Goal: Task Accomplishment & Management: Complete application form

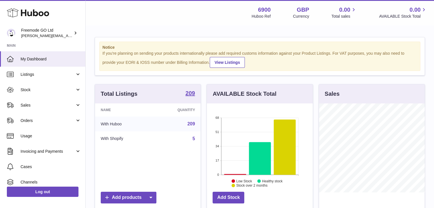
scroll to position [89, 106]
click at [52, 122] on span "Orders" at bounding box center [48, 120] width 54 height 5
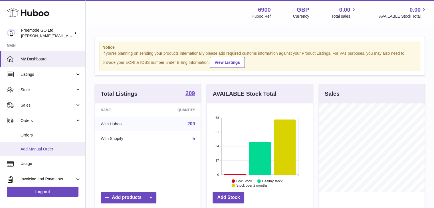
click at [36, 151] on span "Add Manual Order" at bounding box center [51, 149] width 60 height 5
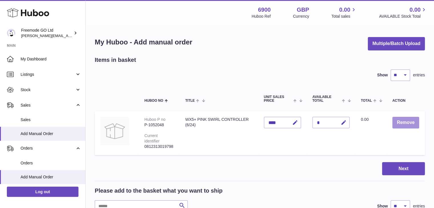
click at [405, 121] on button "Remove" at bounding box center [405, 123] width 27 height 12
click at [401, 120] on button "Remove" at bounding box center [405, 123] width 27 height 12
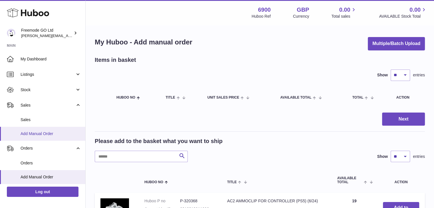
click at [52, 130] on link "Add Manual Order" at bounding box center [42, 134] width 85 height 14
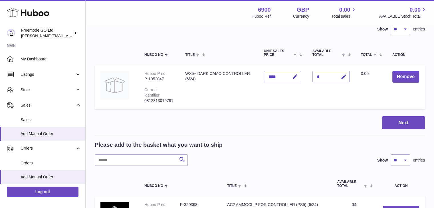
scroll to position [47, 0]
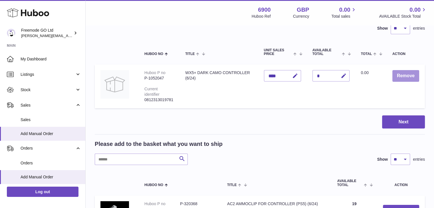
click at [400, 79] on button "Remove" at bounding box center [405, 76] width 27 height 12
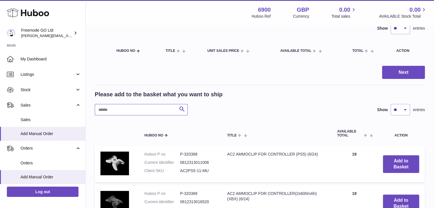
click at [149, 111] on input "text" at bounding box center [141, 109] width 93 height 11
type input "*****"
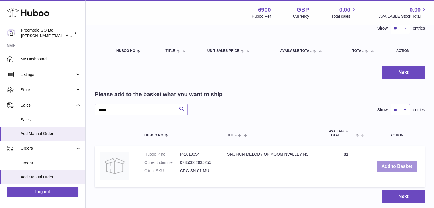
click at [386, 169] on button "Add to Basket" at bounding box center [397, 167] width 40 height 12
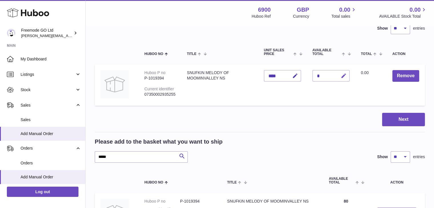
click at [344, 76] on icon "button" at bounding box center [343, 76] width 6 height 6
type input "*"
click at [337, 71] on button "submit" at bounding box center [342, 75] width 11 height 9
click at [399, 118] on button "Next" at bounding box center [403, 119] width 43 height 13
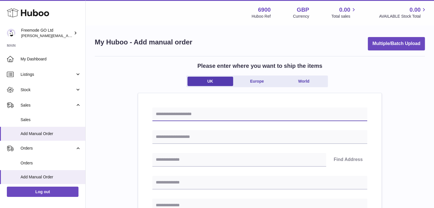
click at [201, 110] on input "text" at bounding box center [259, 114] width 215 height 14
paste input "**********"
type input "**********"
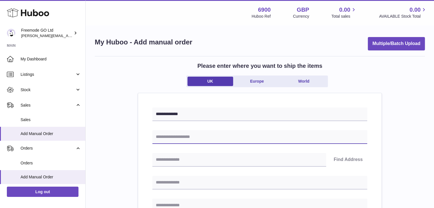
paste input "**********"
type input "**********"
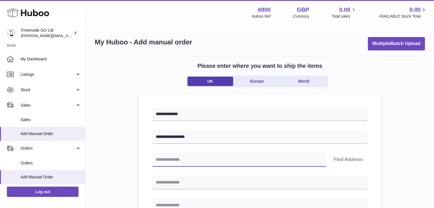
click at [181, 155] on input "text" at bounding box center [239, 160] width 174 height 14
paste input "*******"
type input "*******"
click at [350, 158] on button "Find Address" at bounding box center [348, 160] width 38 height 14
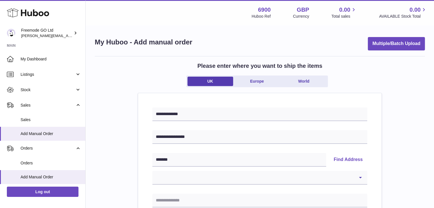
click at [218, 178] on select "**********" at bounding box center [259, 178] width 215 height 14
select select "*"
type input "**********"
type input "*******"
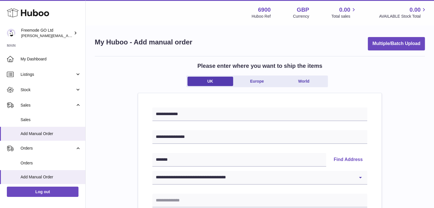
type input "*******"
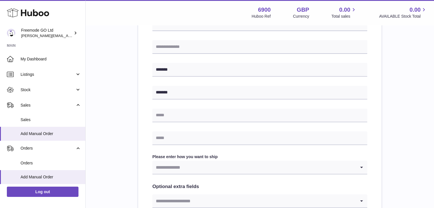
scroll to position [232, 0]
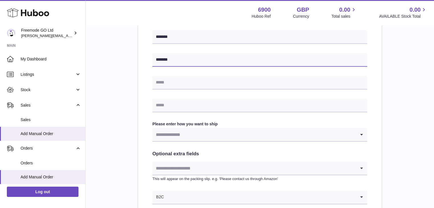
drag, startPoint x: 187, startPoint y: 66, endPoint x: 184, endPoint y: 79, distance: 13.6
click at [185, 75] on div "**********" at bounding box center [259, 39] width 215 height 329
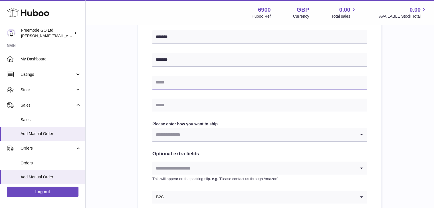
click at [182, 81] on input "text" at bounding box center [259, 83] width 215 height 14
paste input "**********"
type input "**********"
click at [192, 106] on input "text" at bounding box center [259, 106] width 215 height 14
paste input "**********"
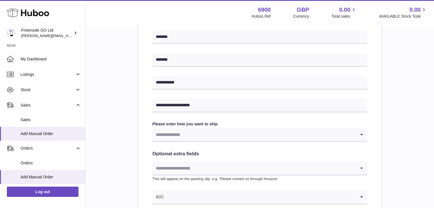
click at [174, 132] on input "Search for option" at bounding box center [253, 134] width 203 height 13
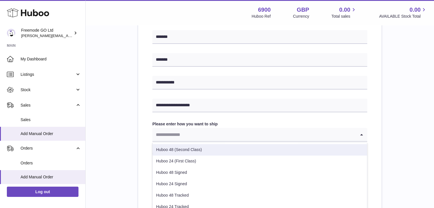
click at [171, 147] on li "Huboo 48 (Second Class)" at bounding box center [260, 149] width 214 height 11
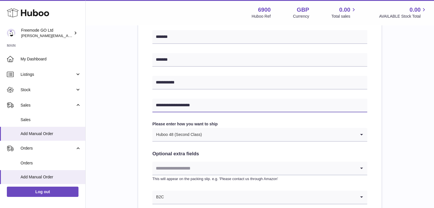
click at [158, 107] on input "**********" at bounding box center [259, 106] width 215 height 14
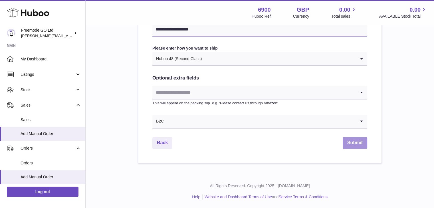
type input "**********"
click at [357, 142] on button "Submit" at bounding box center [354, 143] width 25 height 12
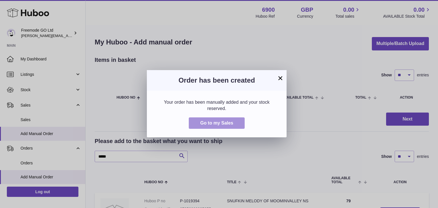
click at [225, 121] on span "Go to my Sales" at bounding box center [216, 123] width 33 height 5
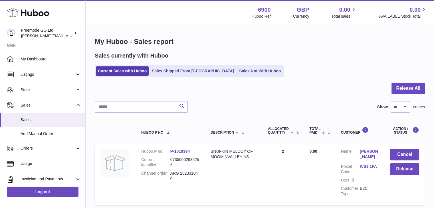
click at [393, 86] on button "Release All" at bounding box center [407, 89] width 33 height 12
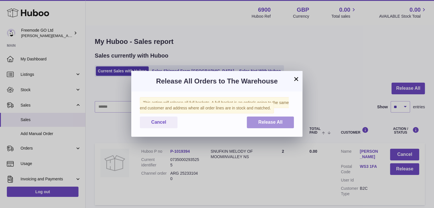
click at [272, 121] on span "Release All" at bounding box center [270, 122] width 24 height 5
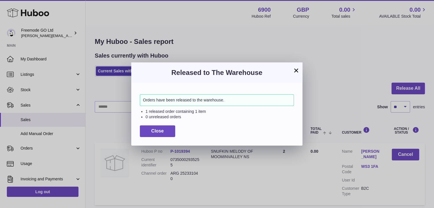
click at [290, 72] on h3 "Released to The Warehouse" at bounding box center [217, 72] width 154 height 9
click at [293, 71] on button "×" at bounding box center [295, 70] width 7 height 7
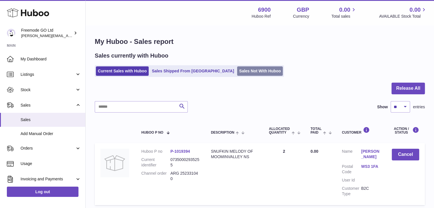
click at [237, 70] on link "Sales Not With Huboo" at bounding box center [260, 70] width 46 height 9
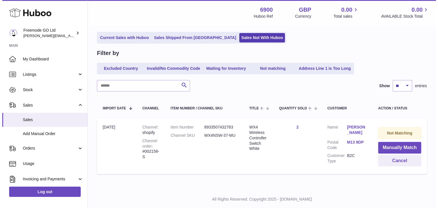
scroll to position [41, 0]
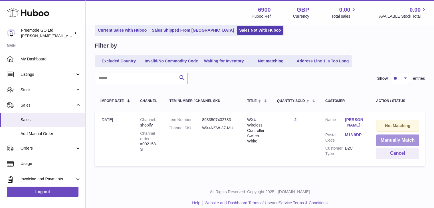
click at [405, 138] on button "Manually Match" at bounding box center [397, 141] width 43 height 12
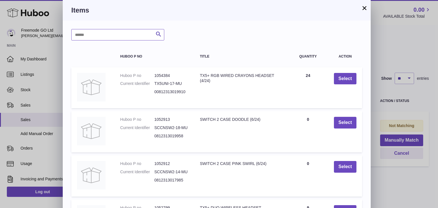
click at [143, 34] on input "text" at bounding box center [117, 34] width 93 height 11
type input "******"
drag, startPoint x: 292, startPoint y: 5, endPoint x: 295, endPoint y: 7, distance: 3.8
click at [243, 13] on div "Items" at bounding box center [217, 10] width 308 height 21
click at [367, 7] on div "× Items ****** Search Huboo P no Title Quantity Action Huboo P no 1054384 Curre…" at bounding box center [217, 162] width 308 height 324
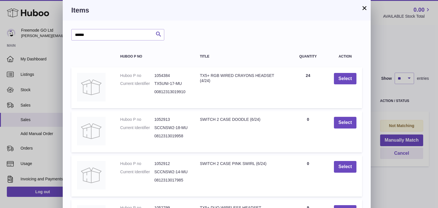
click at [367, 7] on button "×" at bounding box center [364, 8] width 7 height 7
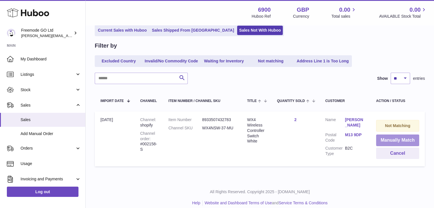
click at [390, 138] on button "Manually Match" at bounding box center [397, 141] width 43 height 12
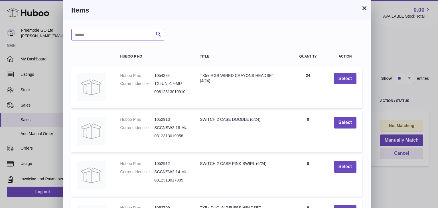
click at [131, 29] on div "Search Huboo P no Title Quantity Action Huboo P no 1054384 Current Identifier T…" at bounding box center [217, 172] width 308 height 303
click at [128, 34] on input "text" at bounding box center [117, 34] width 93 height 11
type input "***"
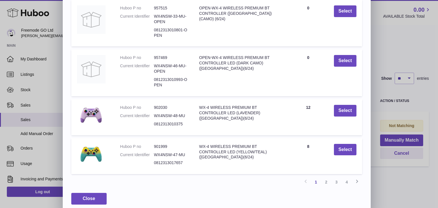
scroll to position [122, 0]
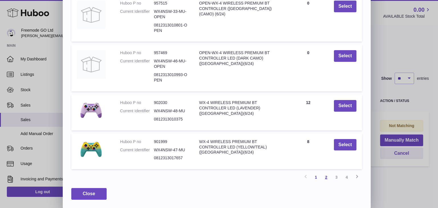
click at [324, 178] on link "2" at bounding box center [326, 177] width 10 height 10
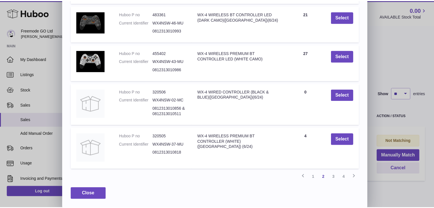
scroll to position [91, 0]
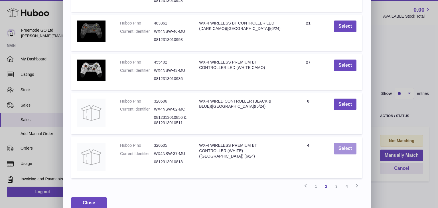
click at [343, 147] on button "Select" at bounding box center [345, 149] width 23 height 12
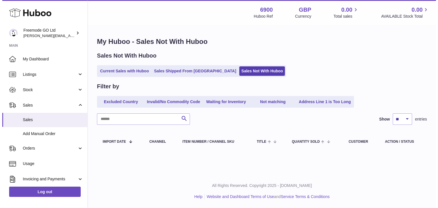
scroll to position [0, 0]
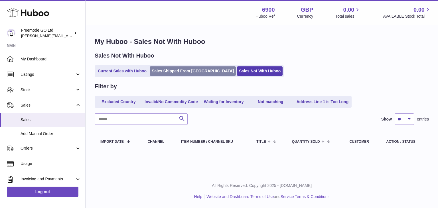
click at [180, 70] on link "Sales Shipped From [GEOGRAPHIC_DATA]" at bounding box center [193, 70] width 86 height 9
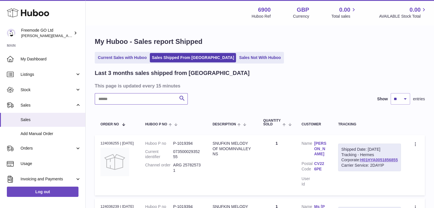
click at [147, 101] on input "text" at bounding box center [141, 98] width 93 height 11
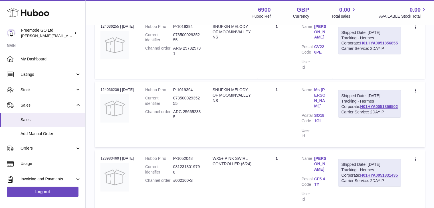
scroll to position [137, 0]
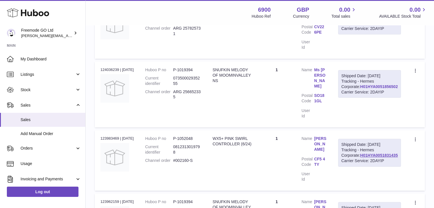
drag, startPoint x: 399, startPoint y: 99, endPoint x: 359, endPoint y: 97, distance: 39.7
click at [359, 97] on div "Shipped Date: [DATE] Tracking - Hermes Corporate: H01HYA0051856502 Carrier Serv…" at bounding box center [369, 84] width 63 height 28
copy link "H01HYA0051856502"
click at [368, 89] on link "H01HYA0051856502" at bounding box center [379, 86] width 38 height 5
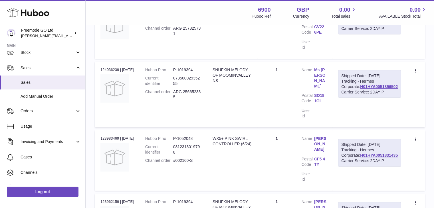
scroll to position [42, 0]
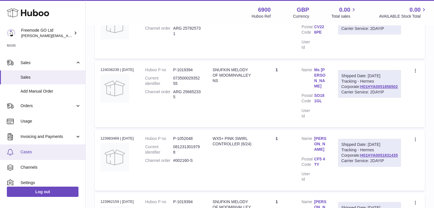
click at [46, 149] on link "Cases" at bounding box center [42, 152] width 85 height 15
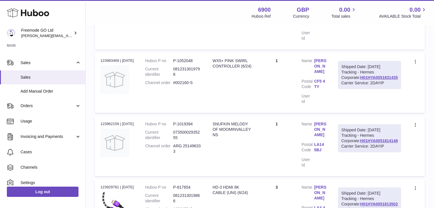
scroll to position [233, 0]
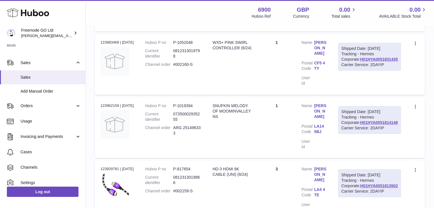
drag, startPoint x: 399, startPoint y: 129, endPoint x: 358, endPoint y: 129, distance: 40.5
click at [358, 129] on div "Shipped Date: 2nd Sep 2025 Tracking - Hermes Corporate: H01HYA0051814148 Carrie…" at bounding box center [369, 120] width 63 height 28
copy link "H01HYA0051814148"
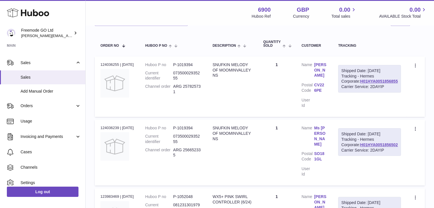
scroll to position [85, 0]
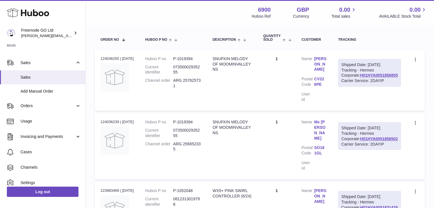
drag, startPoint x: 399, startPoint y: 87, endPoint x: 358, endPoint y: 87, distance: 41.1
click at [358, 87] on div "Shipped Date: 4th Sep 2025 Tracking - Hermes Corporate: H01HYA0051856855 Carrie…" at bounding box center [369, 73] width 63 height 28
copy link "H01HYA0051856855"
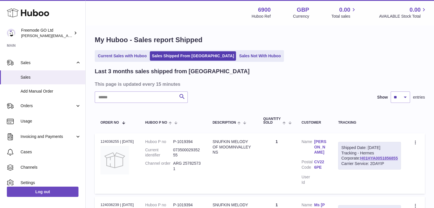
click at [239, 151] on td "Description SNUFKIN MELODY OF MOOMINVALLEY NS" at bounding box center [232, 163] width 50 height 60
click at [353, 121] on th "Tracking" at bounding box center [369, 120] width 74 height 19
click at [48, 87] on link "Add Manual Order" at bounding box center [42, 91] width 85 height 14
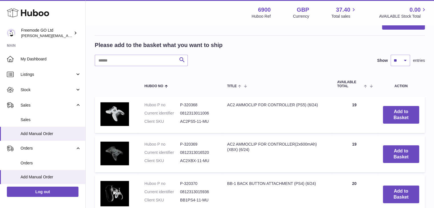
scroll to position [104, 0]
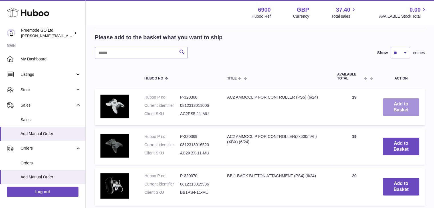
click at [409, 102] on button "Add to Basket" at bounding box center [401, 107] width 36 height 18
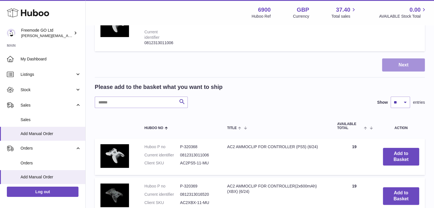
click at [396, 65] on button "Next" at bounding box center [403, 64] width 43 height 13
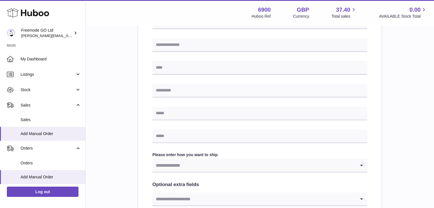
scroll to position [202, 0]
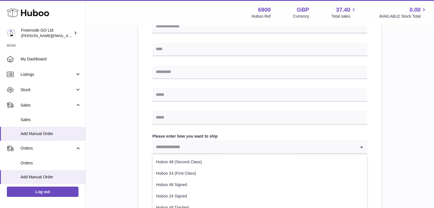
click at [297, 147] on input "Search for option" at bounding box center [253, 146] width 203 height 13
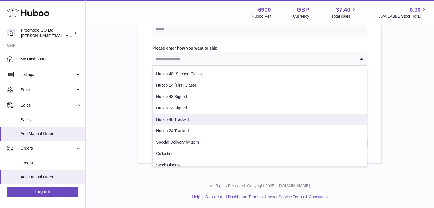
scroll to position [40, 0]
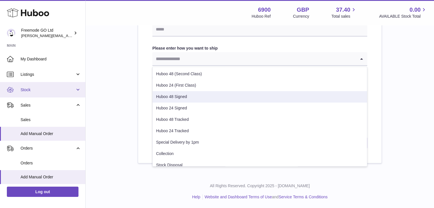
click at [43, 88] on span "Stock" at bounding box center [48, 89] width 54 height 5
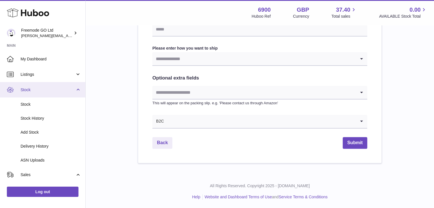
click at [43, 93] on link "Stock" at bounding box center [42, 89] width 85 height 15
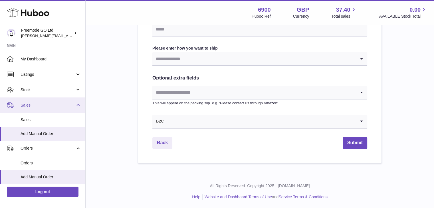
click at [38, 101] on link "Sales" at bounding box center [42, 104] width 85 height 15
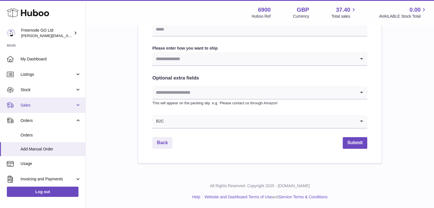
click at [47, 107] on span "Sales" at bounding box center [48, 105] width 54 height 5
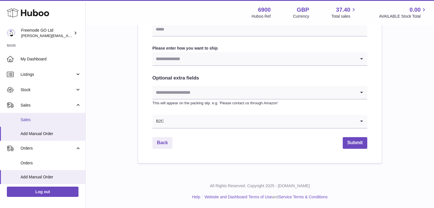
click at [37, 120] on span "Sales" at bounding box center [51, 119] width 60 height 5
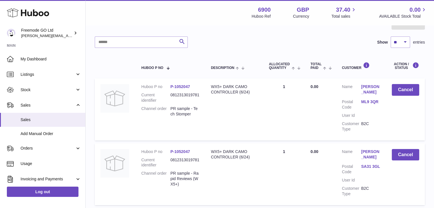
scroll to position [74, 0]
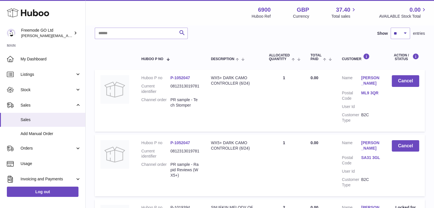
drag, startPoint x: 86, startPoint y: 106, endPoint x: 87, endPoint y: 168, distance: 61.3
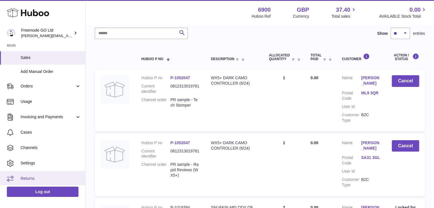
scroll to position [63, 0]
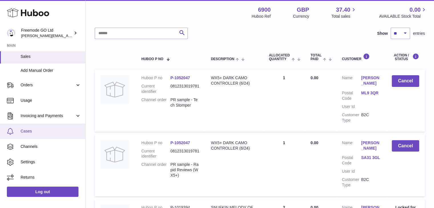
click at [21, 126] on link "Cases" at bounding box center [42, 131] width 85 height 15
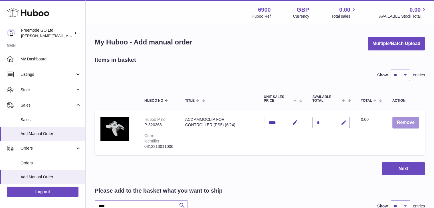
click at [406, 122] on button "Remove" at bounding box center [405, 123] width 27 height 12
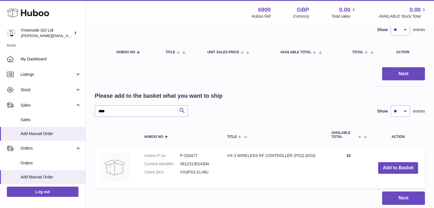
scroll to position [56, 0]
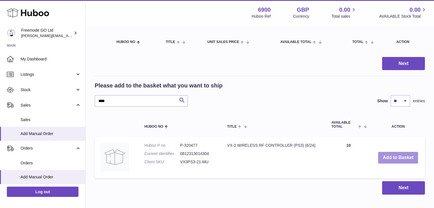
click at [393, 159] on button "Add to Basket" at bounding box center [398, 158] width 40 height 12
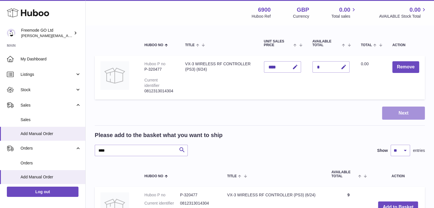
click at [393, 112] on button "Next" at bounding box center [403, 113] width 43 height 13
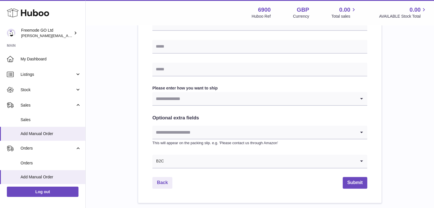
scroll to position [252, 0]
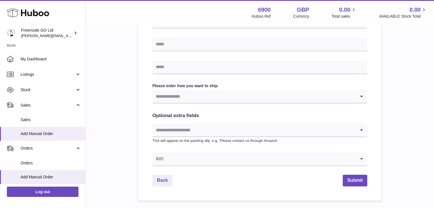
click at [322, 130] on input "Search for option" at bounding box center [253, 129] width 203 height 13
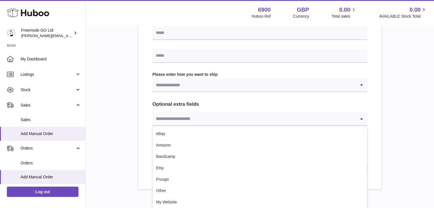
scroll to position [271, 0]
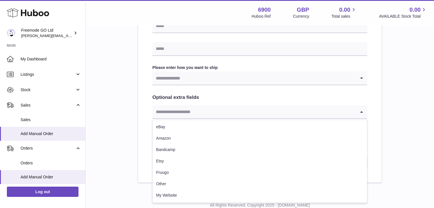
click at [360, 81] on icon "Search for option" at bounding box center [361, 78] width 11 height 13
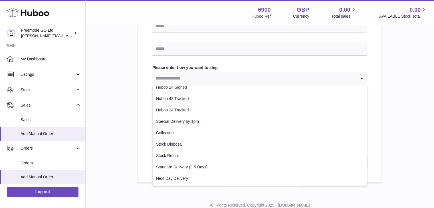
scroll to position [0, 0]
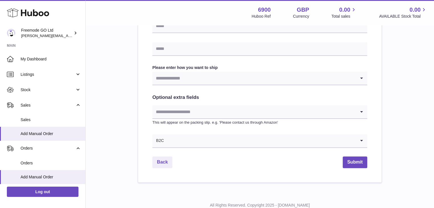
click at [251, 82] on input "Search for option" at bounding box center [253, 78] width 203 height 13
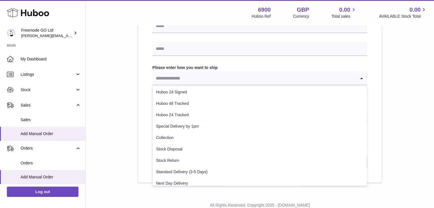
scroll to position [40, 0]
